Goal: Information Seeking & Learning: Find specific page/section

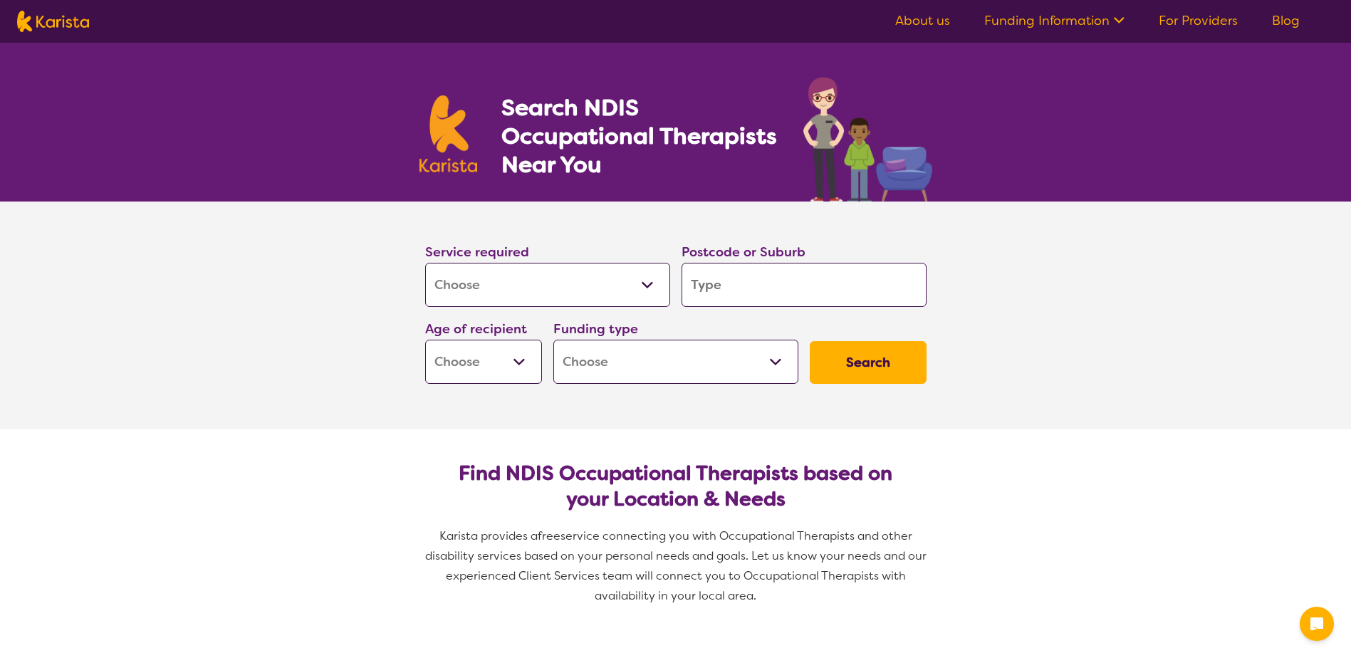
select select "[MEDICAL_DATA]"
click at [616, 290] on select "Allied Health Assistant Assessment ([MEDICAL_DATA] or [MEDICAL_DATA]) Behaviour…" at bounding box center [547, 285] width 245 height 44
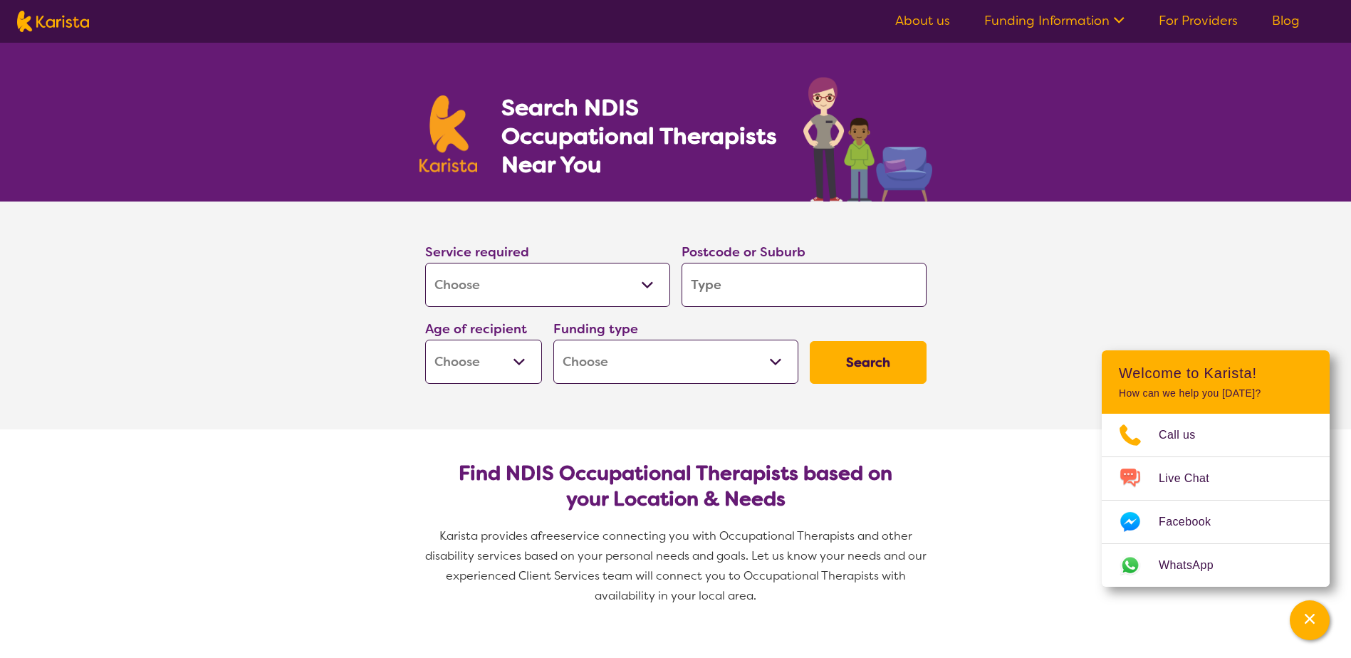
click at [742, 284] on input "search" at bounding box center [804, 285] width 245 height 44
type input "6"
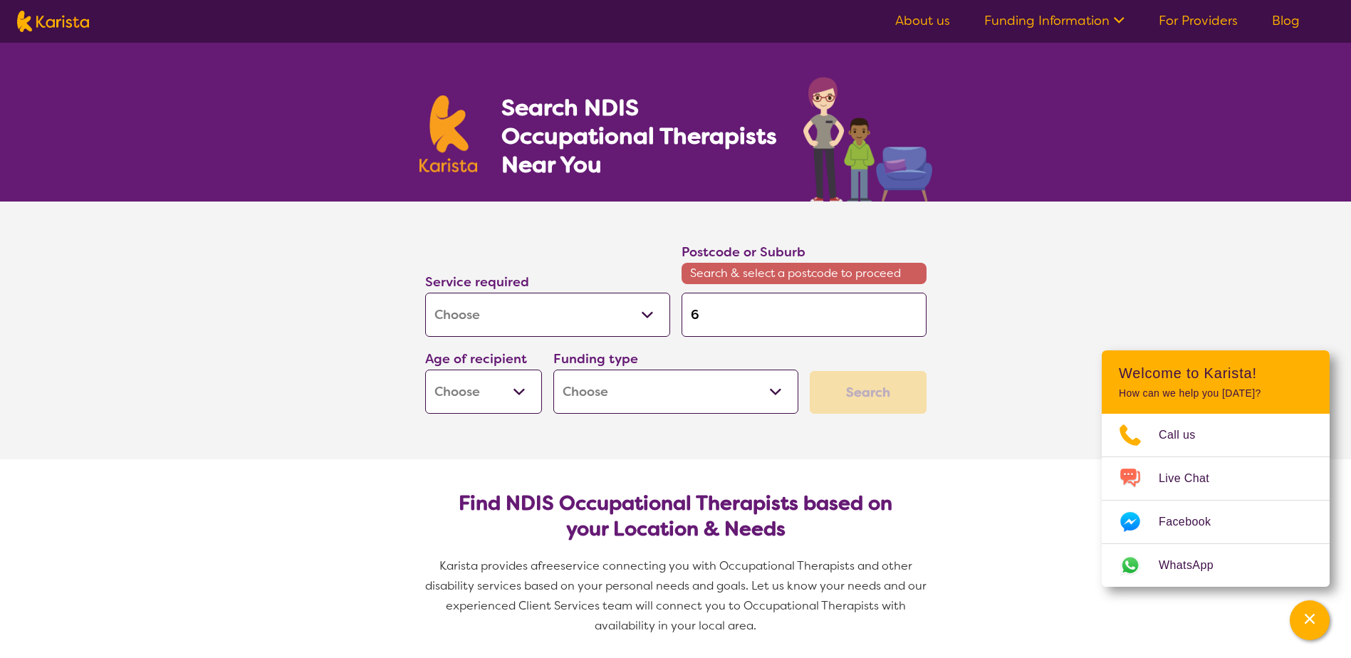
type input "67"
type input "674"
type input "6743"
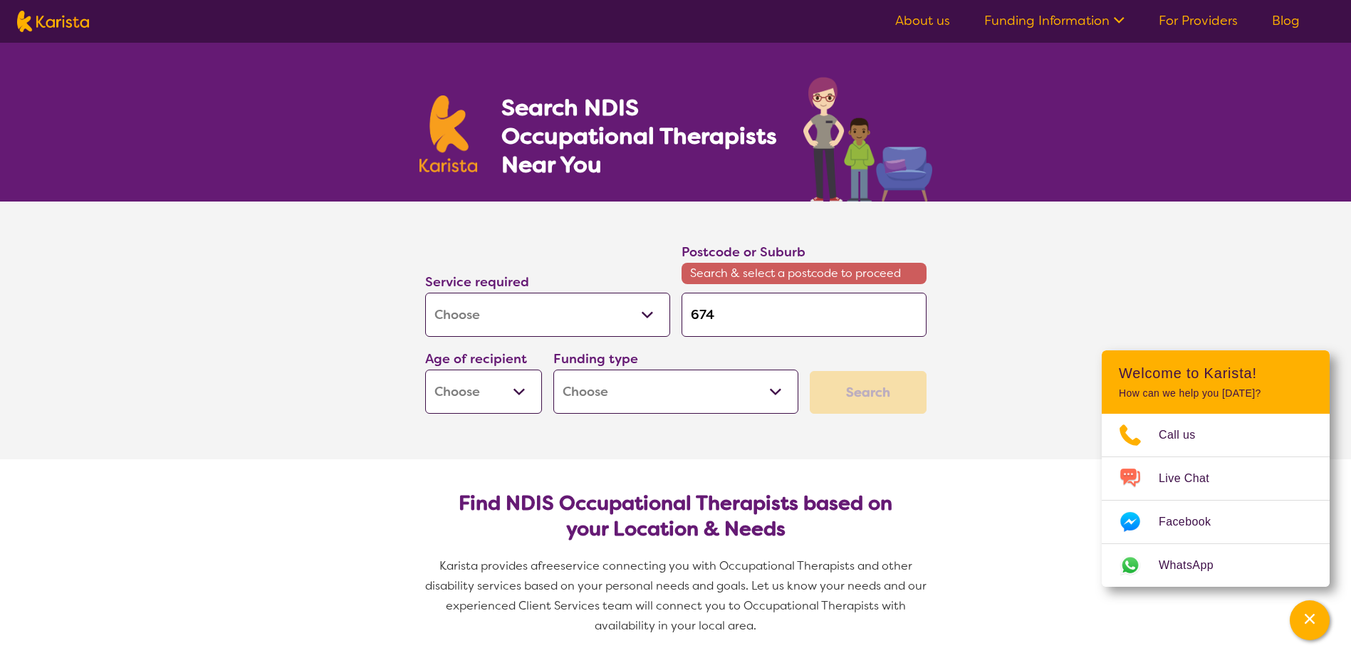
type input "6743"
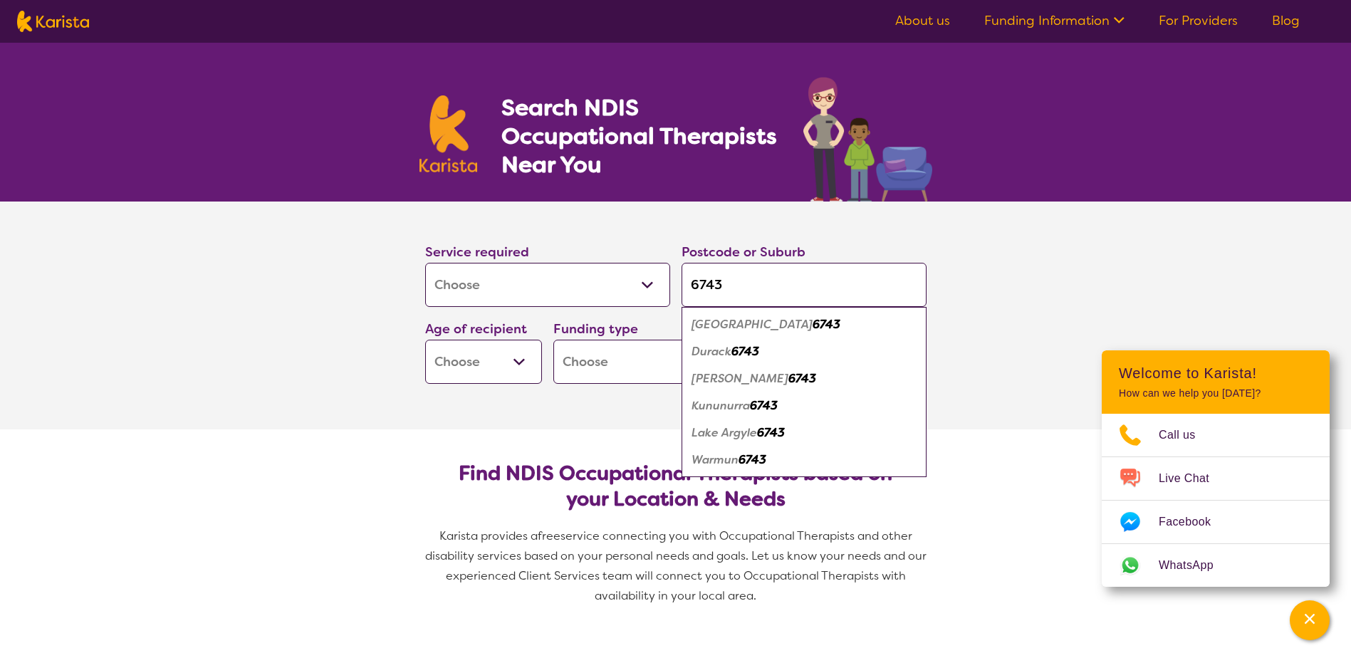
type input "6743"
click at [750, 408] on em "Kununurra" at bounding box center [721, 405] width 58 height 15
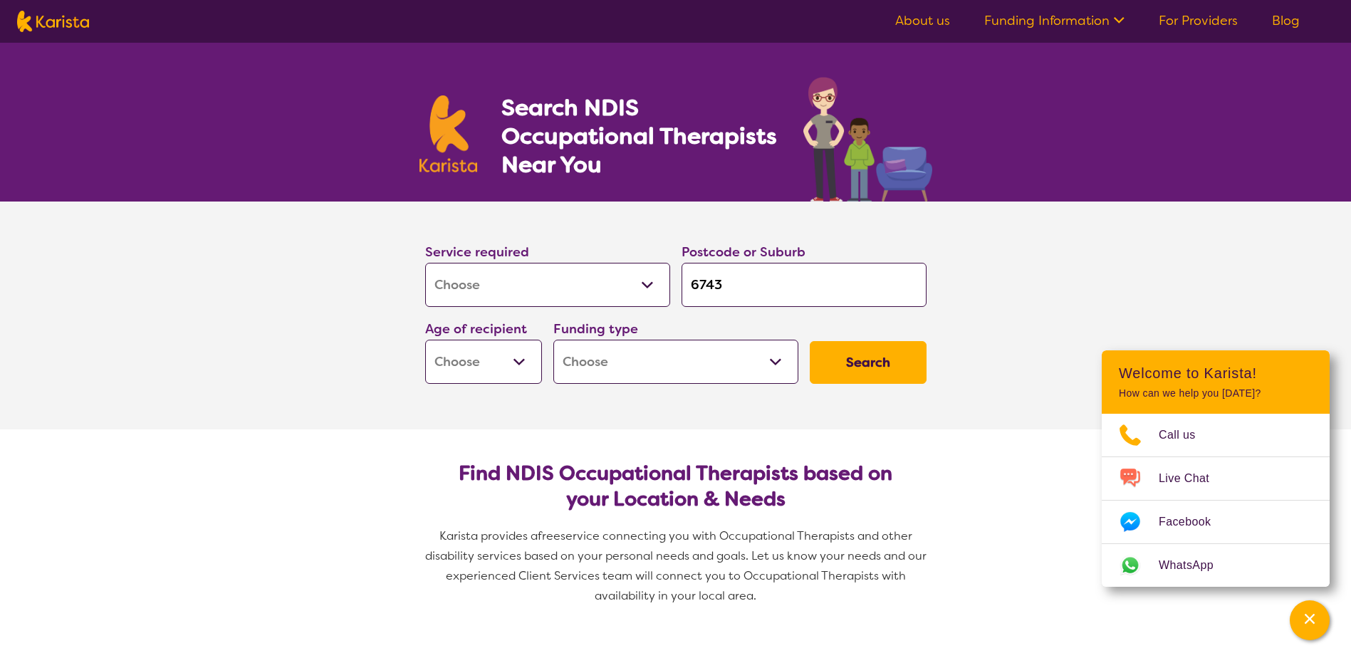
click at [834, 373] on button "Search" at bounding box center [868, 362] width 117 height 43
click at [512, 368] on select "Early Childhood - 0 to 9 Child - 10 to 11 Adolescent - 12 to 17 Adult - 18 to 6…" at bounding box center [483, 362] width 117 height 44
select select "AD"
click at [425, 340] on select "Early Childhood - 0 to 9 Child - 10 to 11 Adolescent - 12 to 17 Adult - 18 to 6…" at bounding box center [483, 362] width 117 height 44
select select "AD"
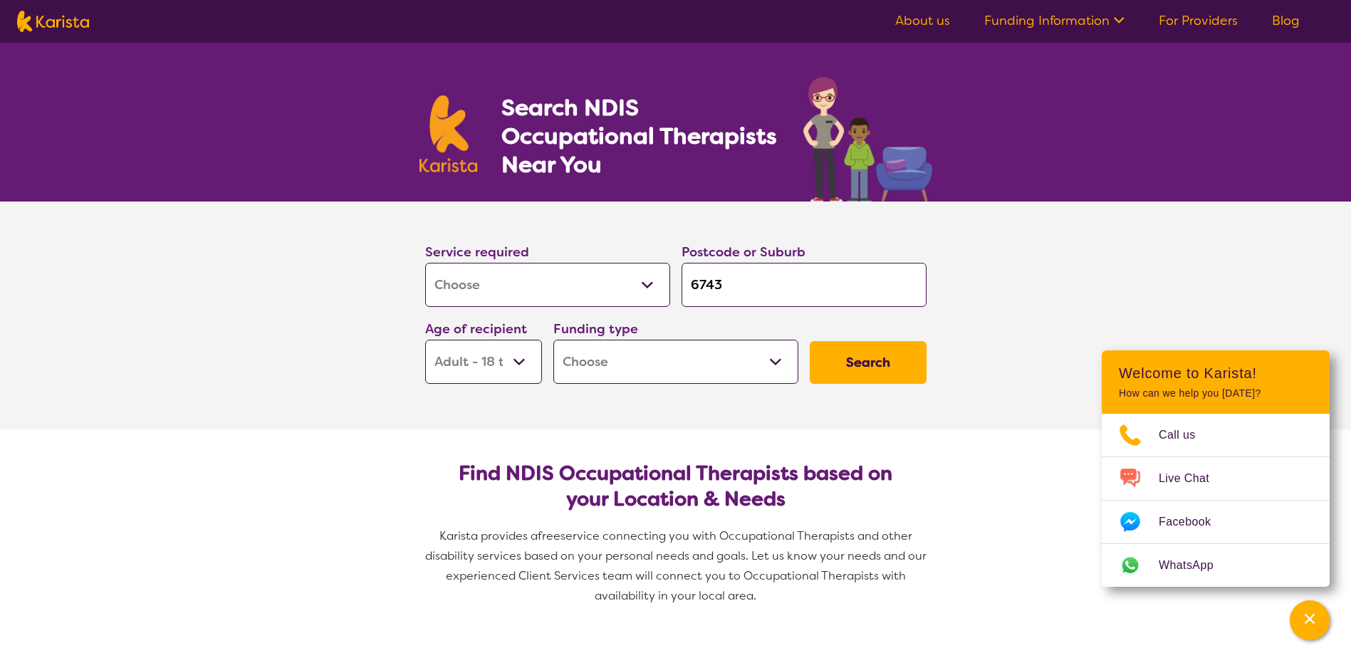
click at [893, 353] on button "Search" at bounding box center [868, 362] width 117 height 43
click at [779, 366] on select "Home Care Package (HCP) National Disability Insurance Scheme (NDIS) I don't know" at bounding box center [676, 362] width 245 height 44
select select "i-don-t-know"
click at [554, 340] on select "Home Care Package (HCP) National Disability Insurance Scheme (NDIS) I don't know" at bounding box center [676, 362] width 245 height 44
select select "i-don-t-know"
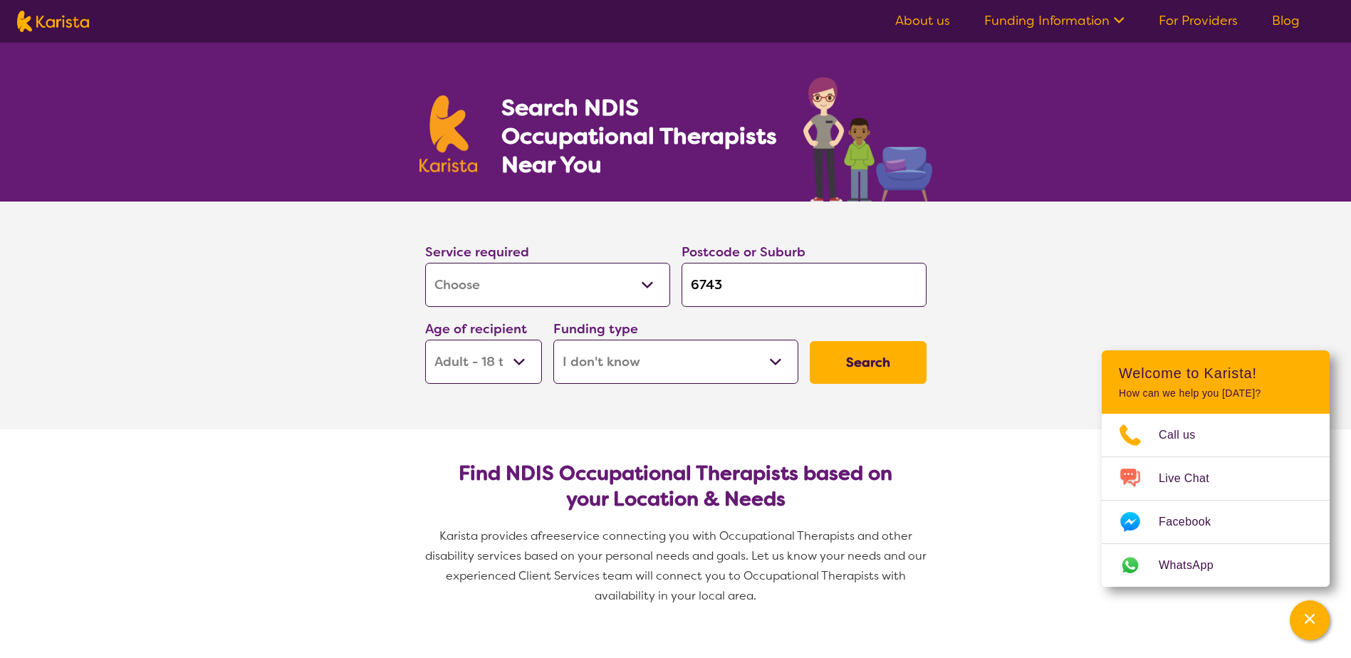
click at [888, 369] on button "Search" at bounding box center [868, 362] width 117 height 43
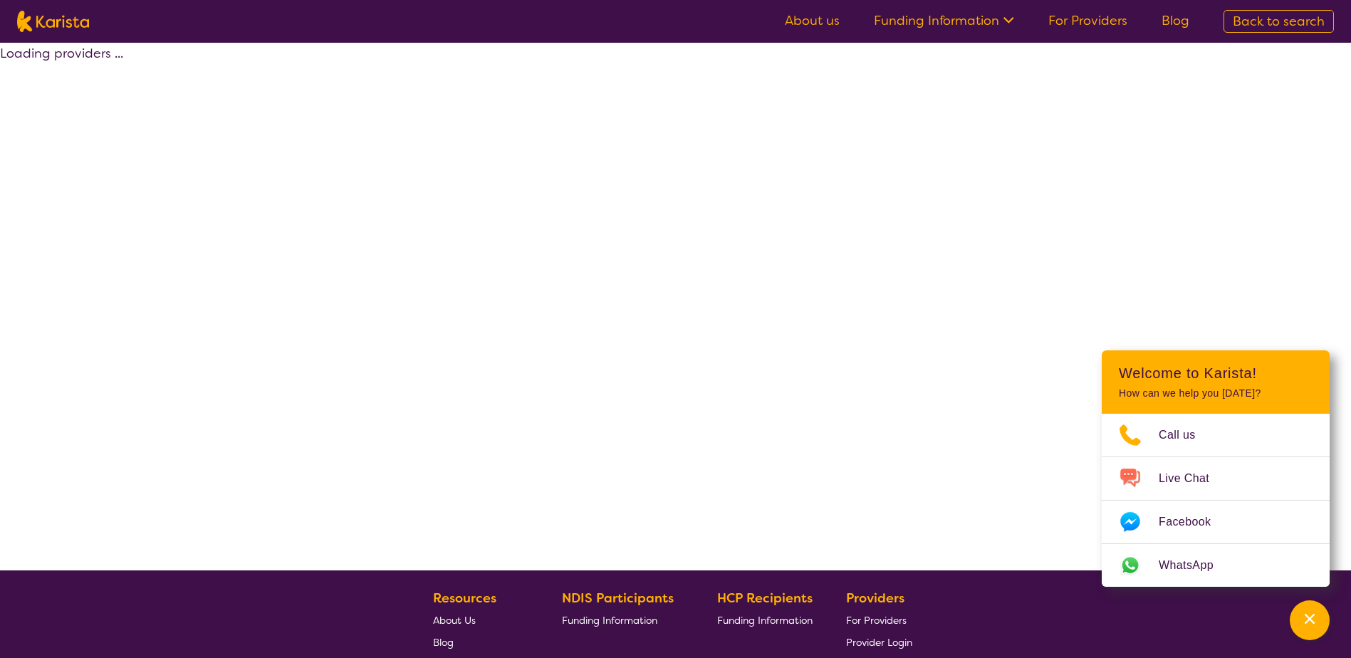
select select "[MEDICAL_DATA]"
select select "AD"
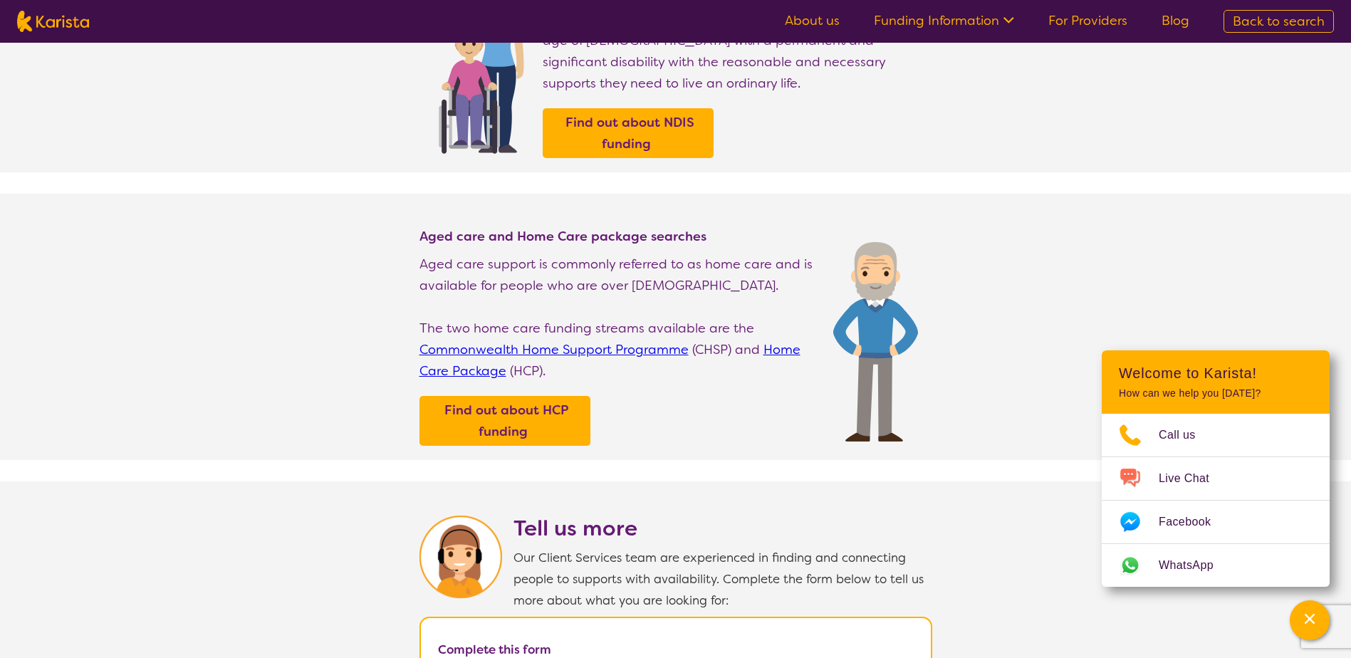
scroll to position [214, 0]
